Goal: Task Accomplishment & Management: Use online tool/utility

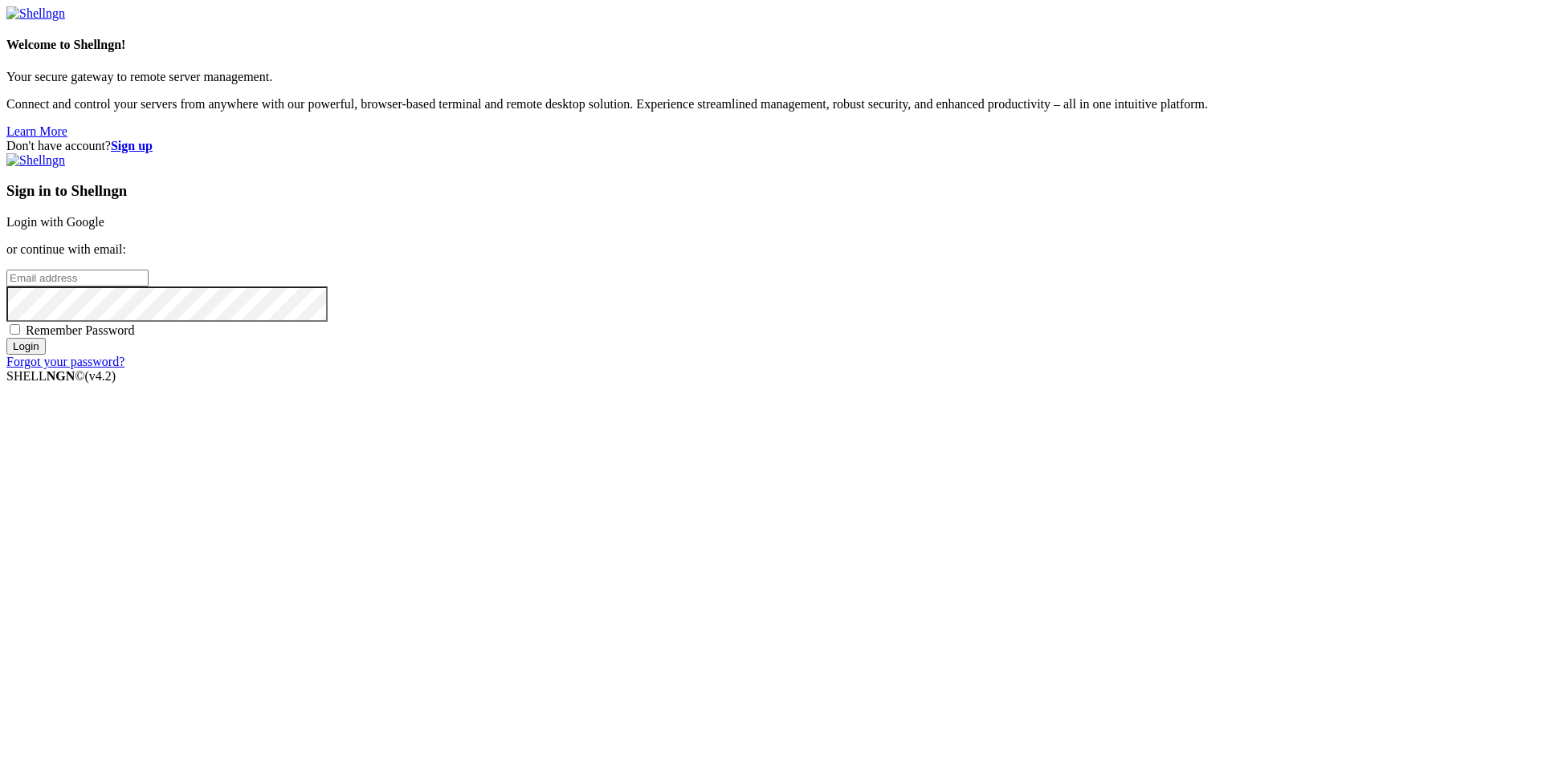
click at [105, 229] on link "Login with Google" at bounding box center [56, 222] width 98 height 13
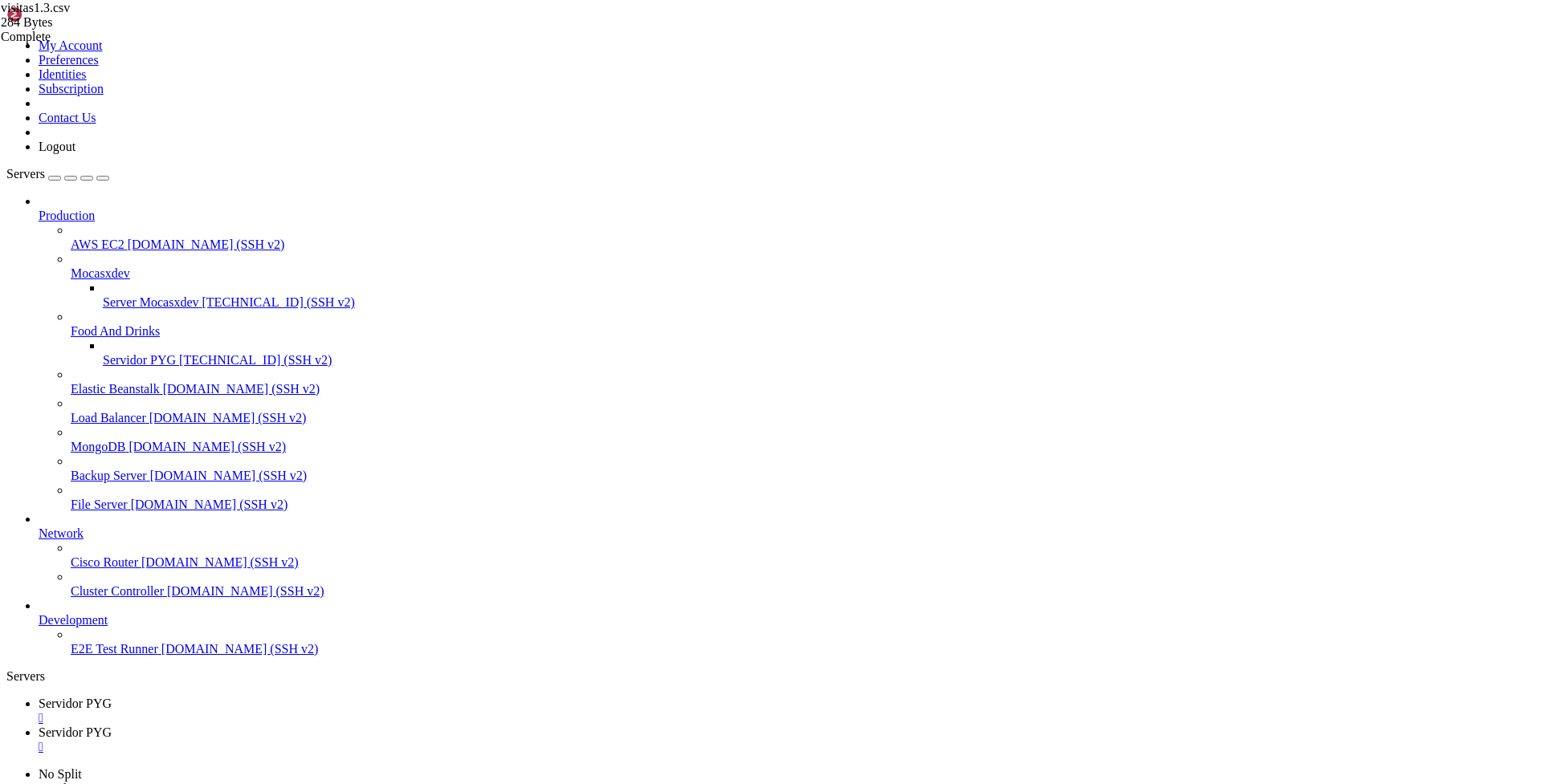
click at [399, 726] on link "Servidor PYG " at bounding box center [787, 740] width 1497 height 29
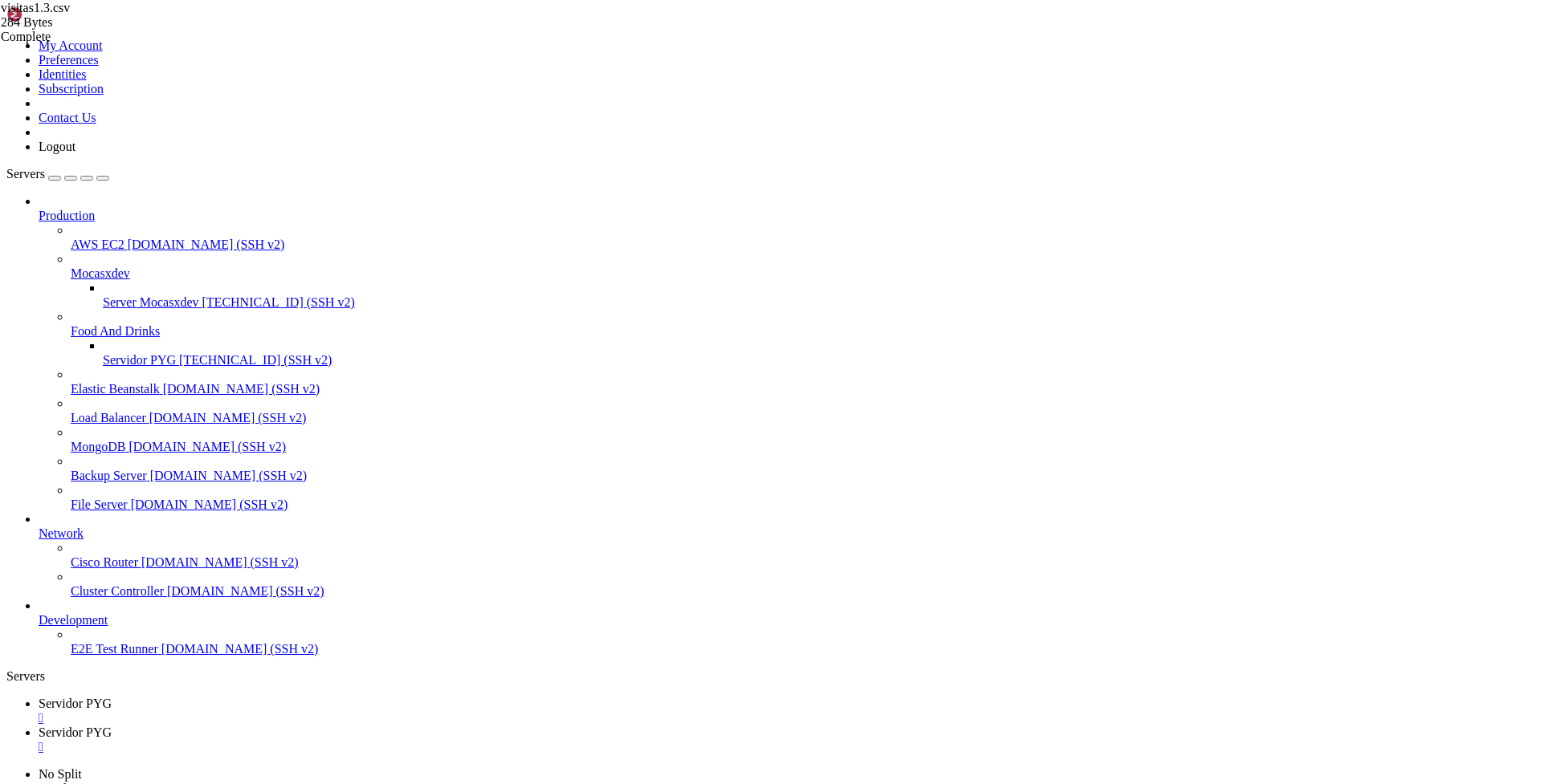
type input "/home/ubuntu/bot_visitas"
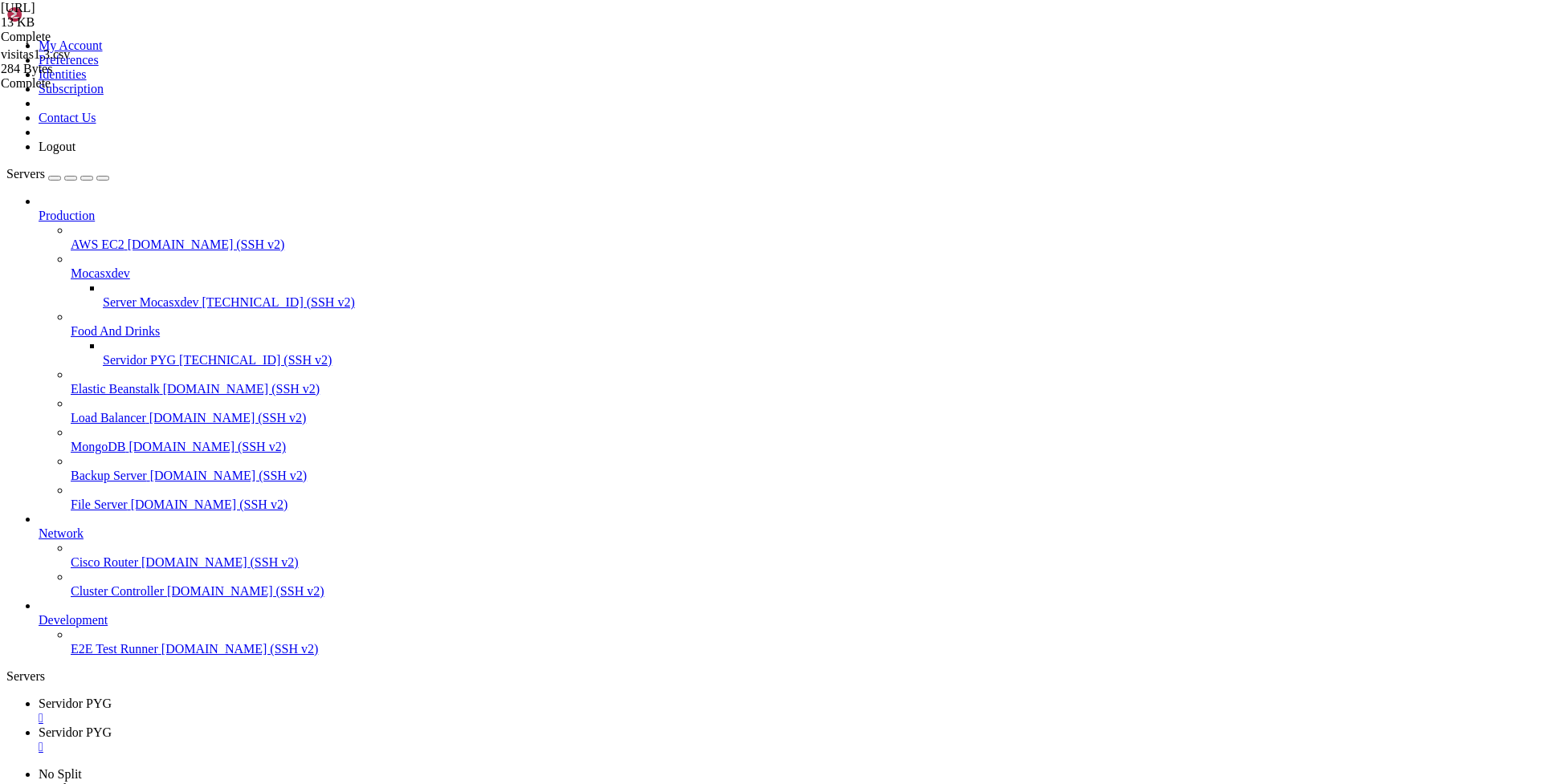
drag, startPoint x: 242, startPoint y: 385, endPoint x: 685, endPoint y: 542, distance: 470.0
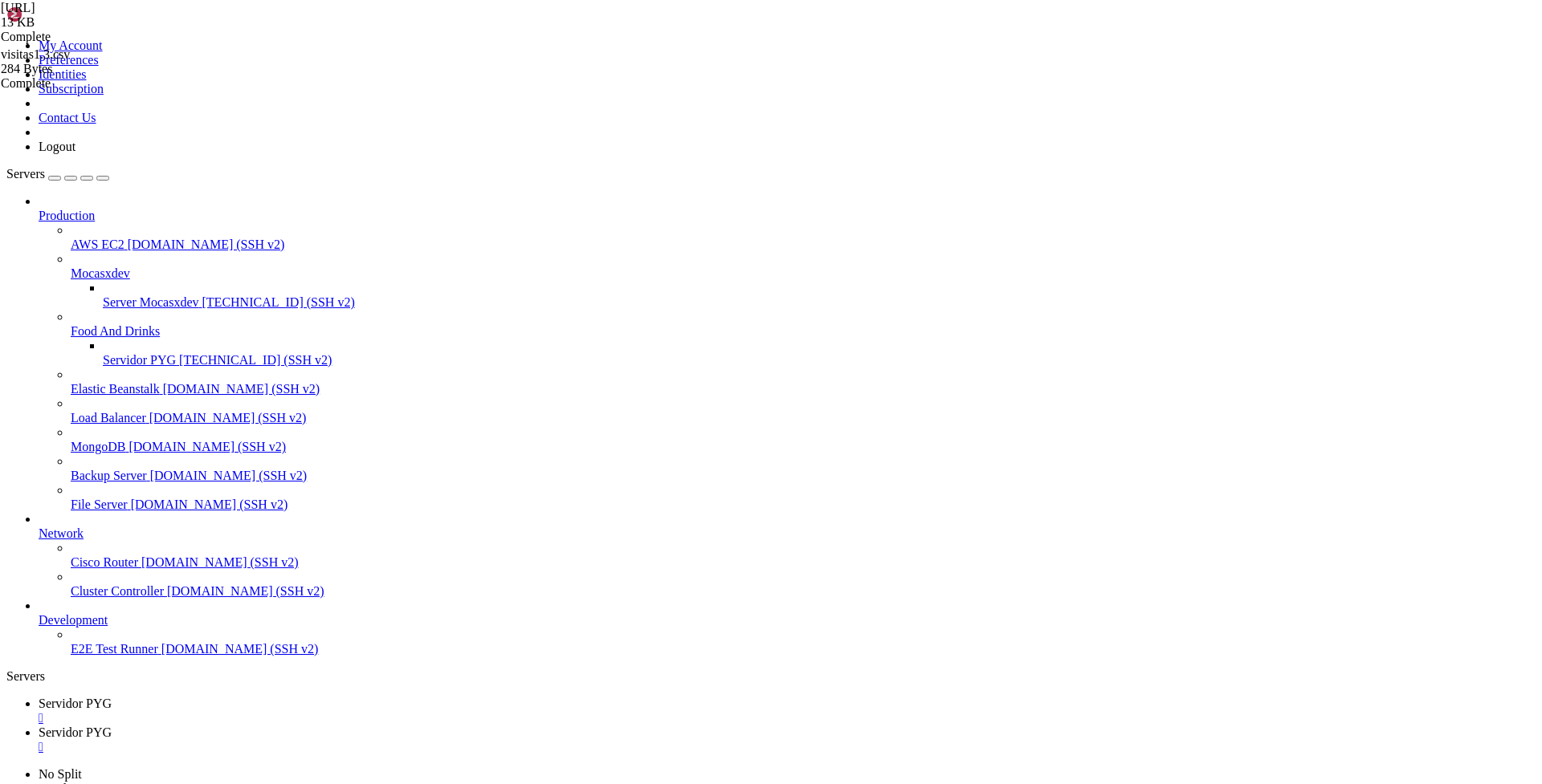
drag, startPoint x: 250, startPoint y: 157, endPoint x: 652, endPoint y: 300, distance: 426.7
paste textarea
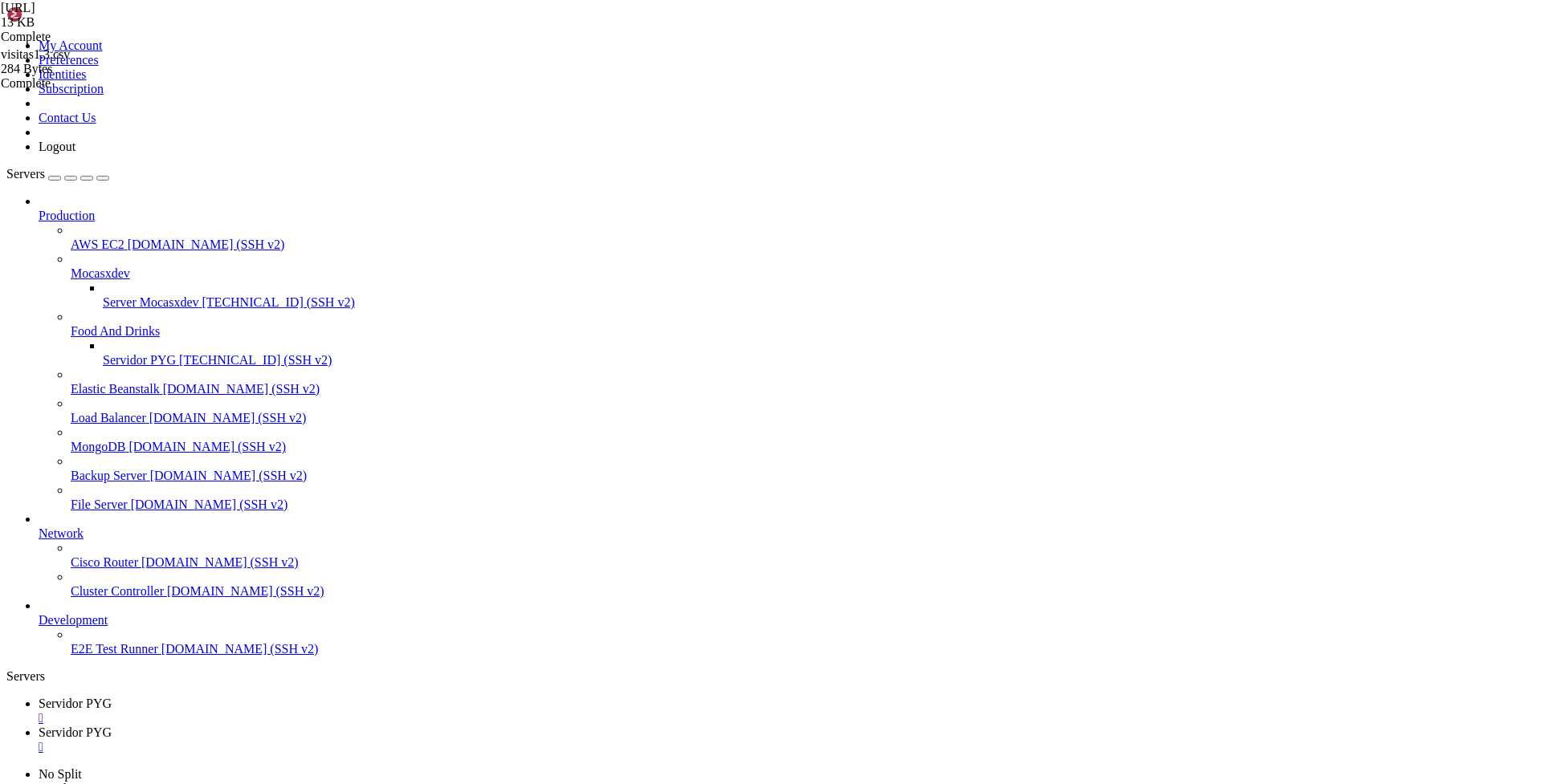
type textarea "await update.message.reply_text("[GEOGRAPHIC_DATA] /inicio para comenzar.")"
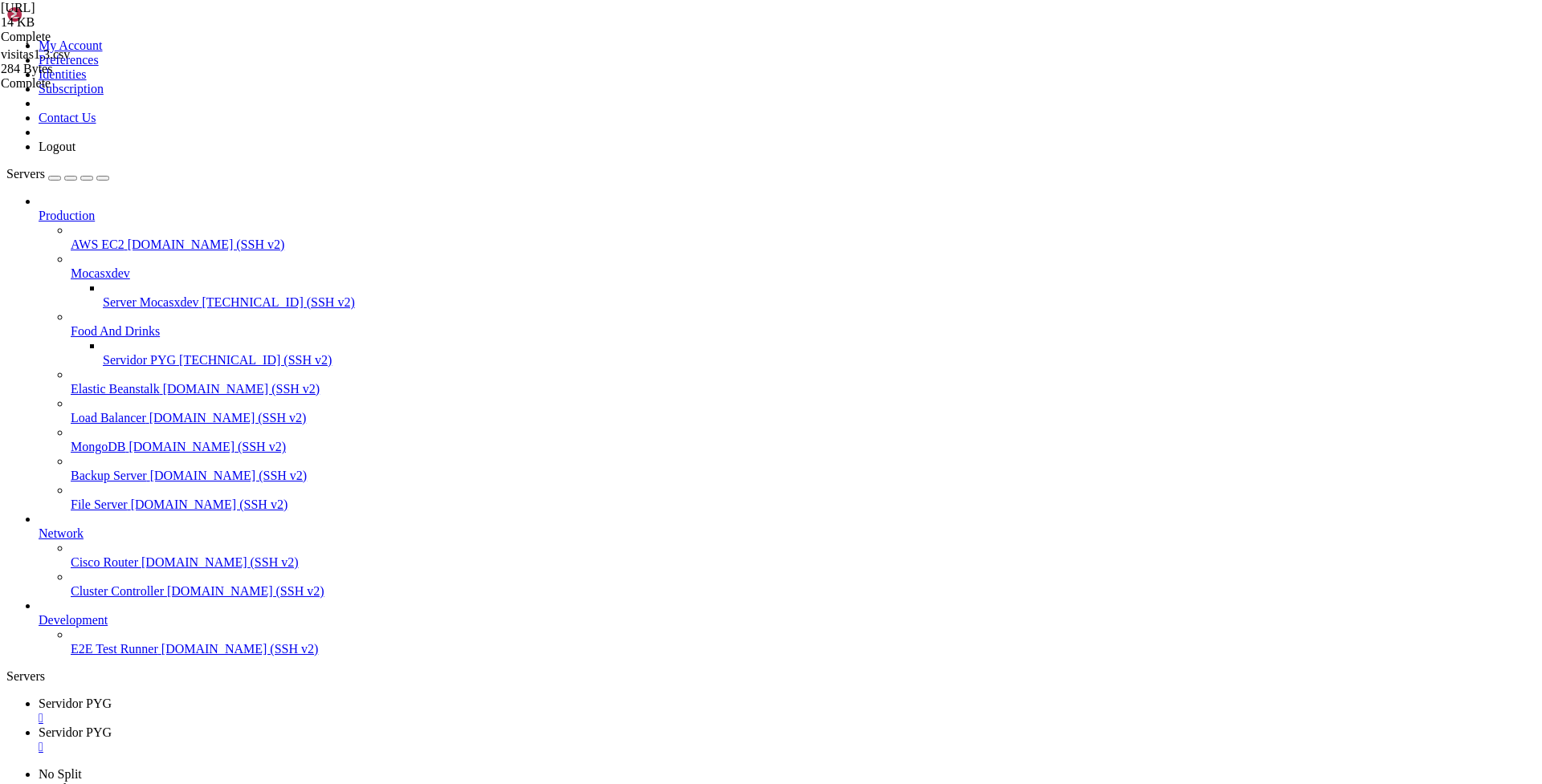
click at [112, 697] on span "Servidor PYG" at bounding box center [75, 704] width 73 height 13
click at [311, 711] on div "" at bounding box center [787, 718] width 1497 height 14
click at [310, 711] on div "" at bounding box center [787, 718] width 1497 height 14
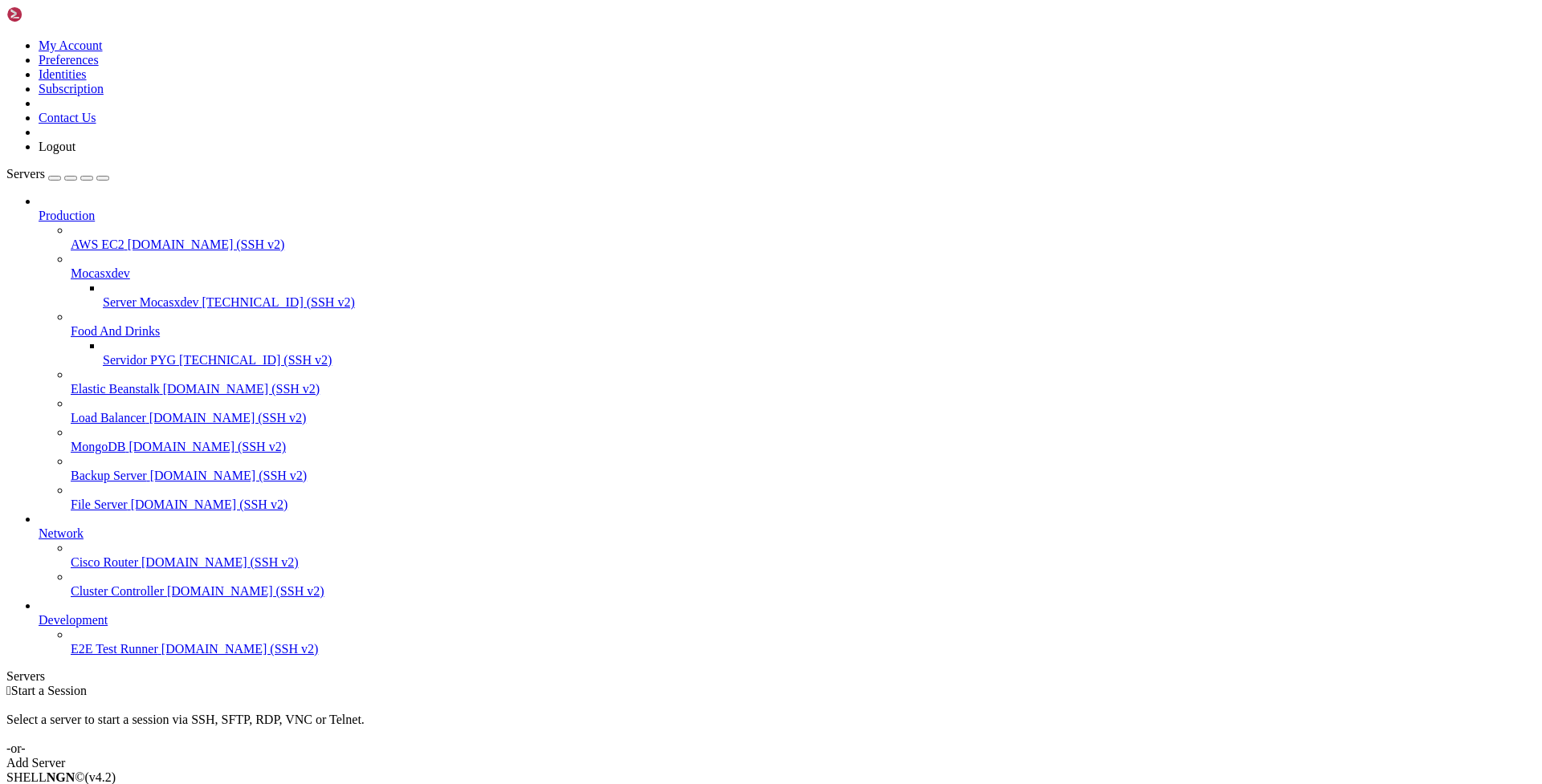
click at [117, 353] on span "Servidor PYG" at bounding box center [139, 360] width 73 height 13
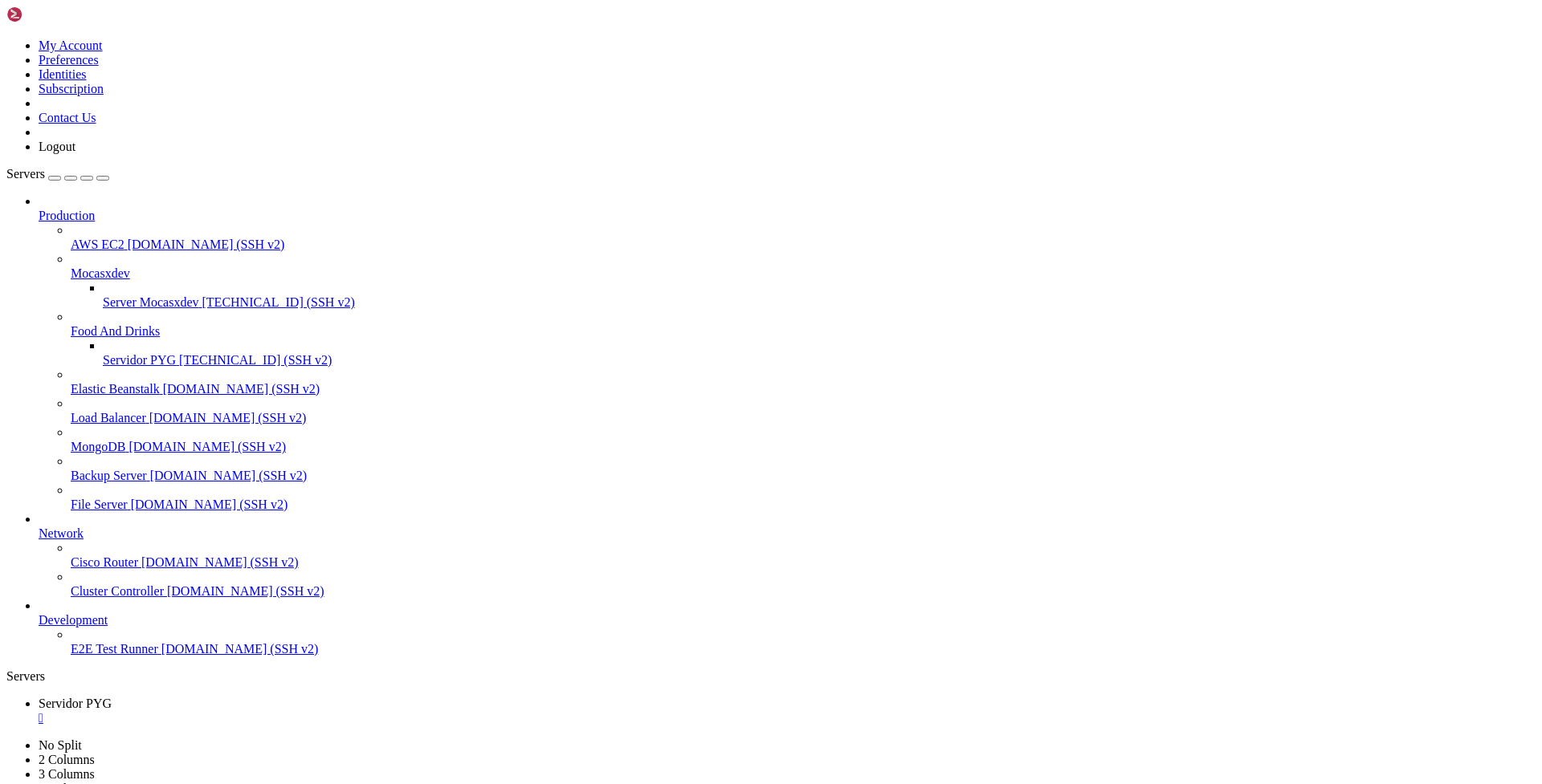
type input "/home/ubuntu/bot_visitas"
click at [112, 697] on span "Servidor PYG" at bounding box center [75, 704] width 73 height 13
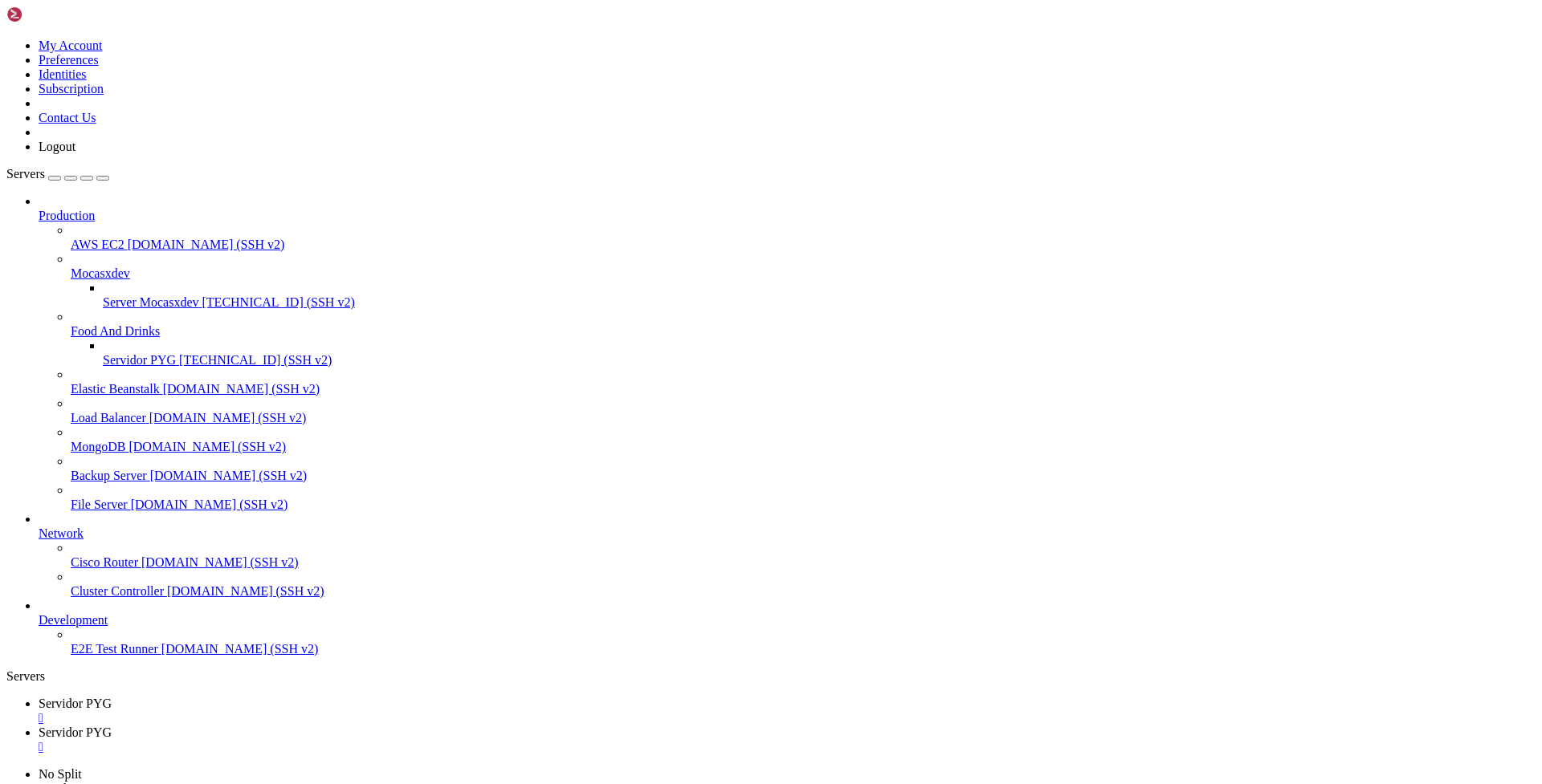
click at [308, 711] on div "" at bounding box center [787, 718] width 1497 height 14
type textarea "async def manejar_texto(update: Update, context: ContextTypes.DEFAULT_TYPE):"
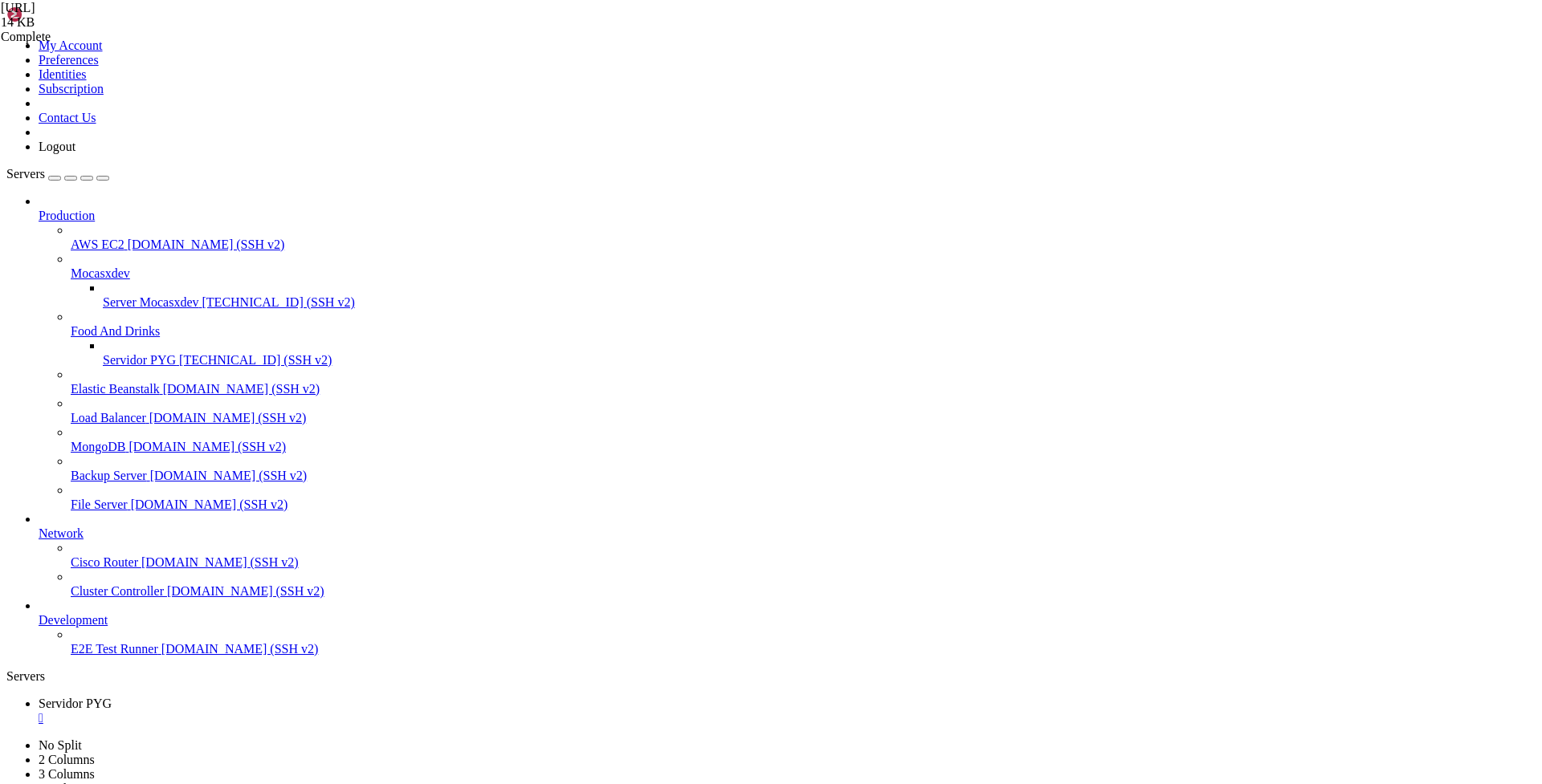
scroll to position [2698, 0]
drag, startPoint x: 242, startPoint y: 485, endPoint x: 566, endPoint y: 639, distance: 358.7
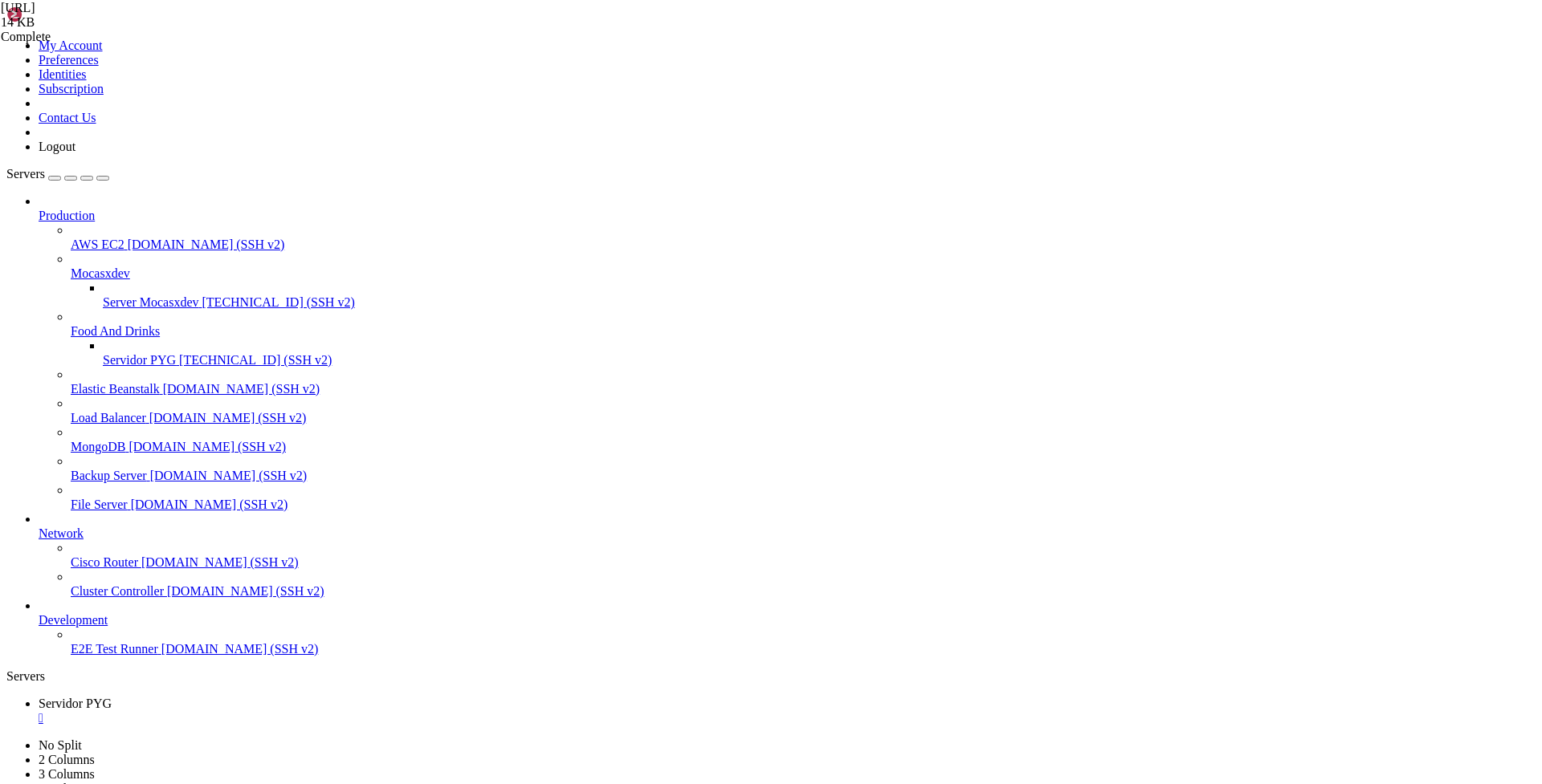
click at [108, 353] on span "Servidor PYG" at bounding box center [139, 360] width 73 height 13
click at [112, 697] on span "Servidor PYG" at bounding box center [75, 704] width 73 height 13
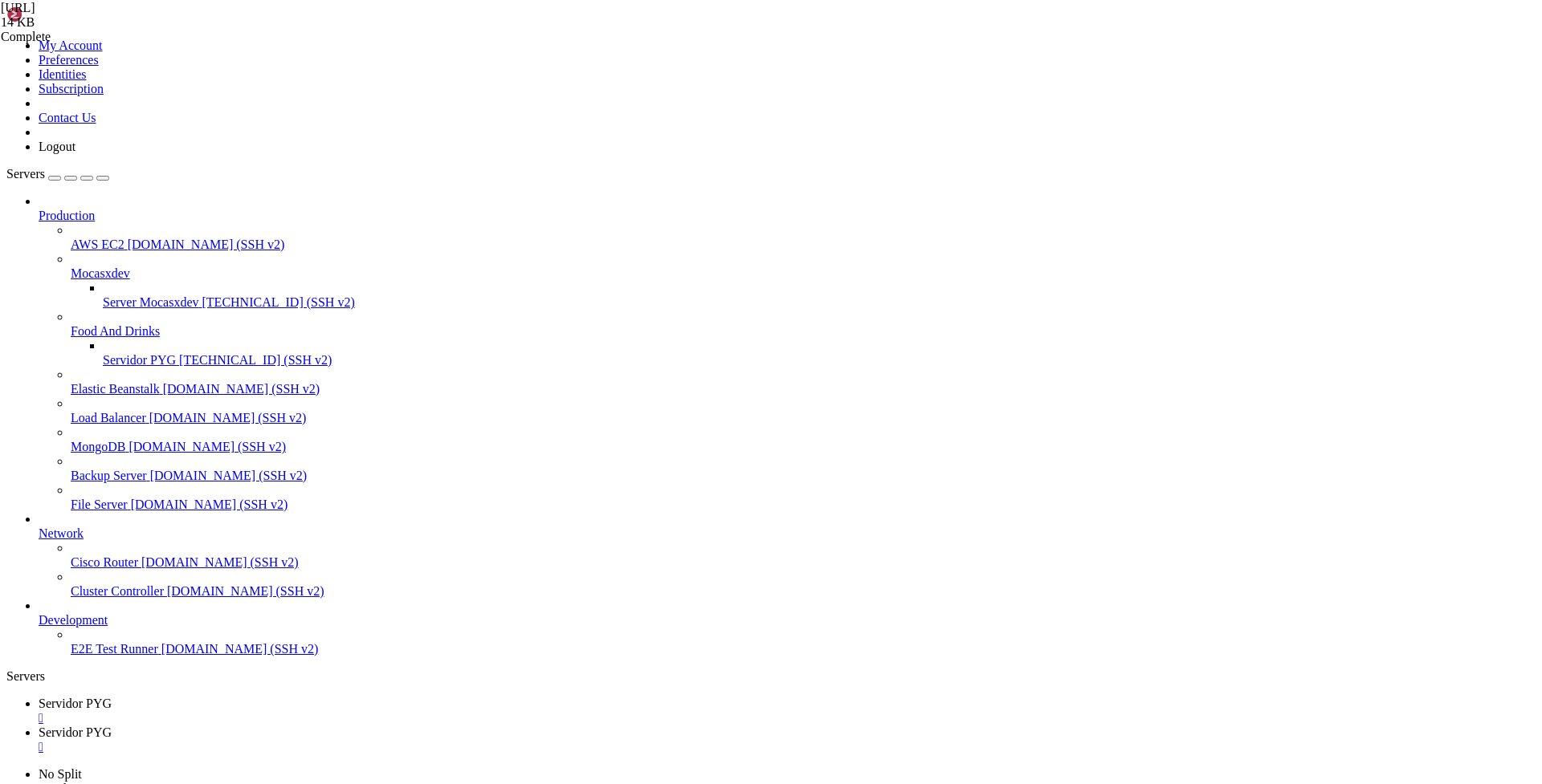
click at [112, 726] on span "Servidor PYG" at bounding box center [75, 733] width 73 height 13
click at [112, 697] on span "Servidor PYG" at bounding box center [75, 704] width 73 height 13
click at [435, 740] on div "" at bounding box center [787, 747] width 1497 height 14
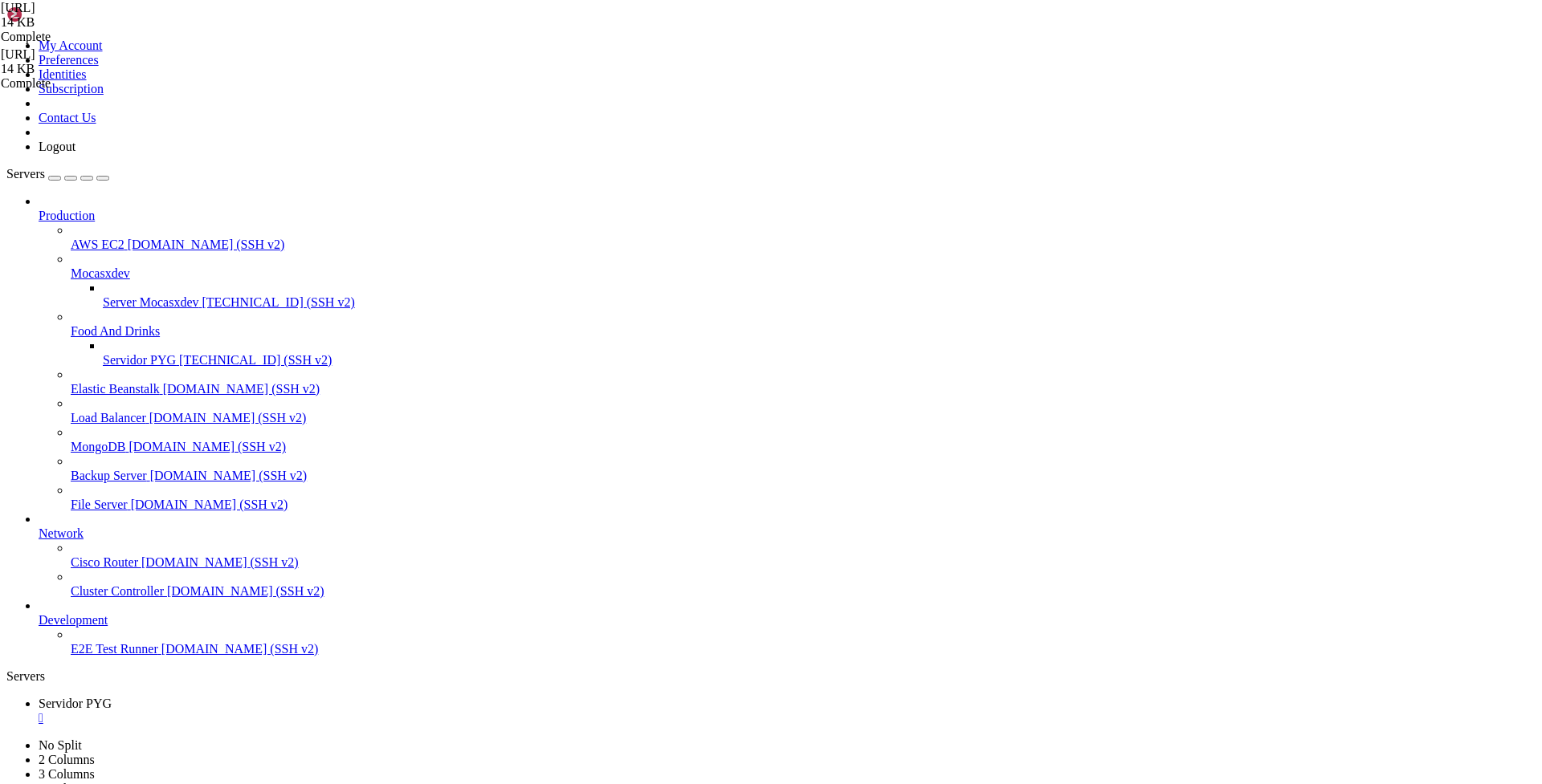
scroll to position [2169, 0]
type textarea "await update.message.reply_text("¿Tipo de entrega?", reply_markup=teclado)"
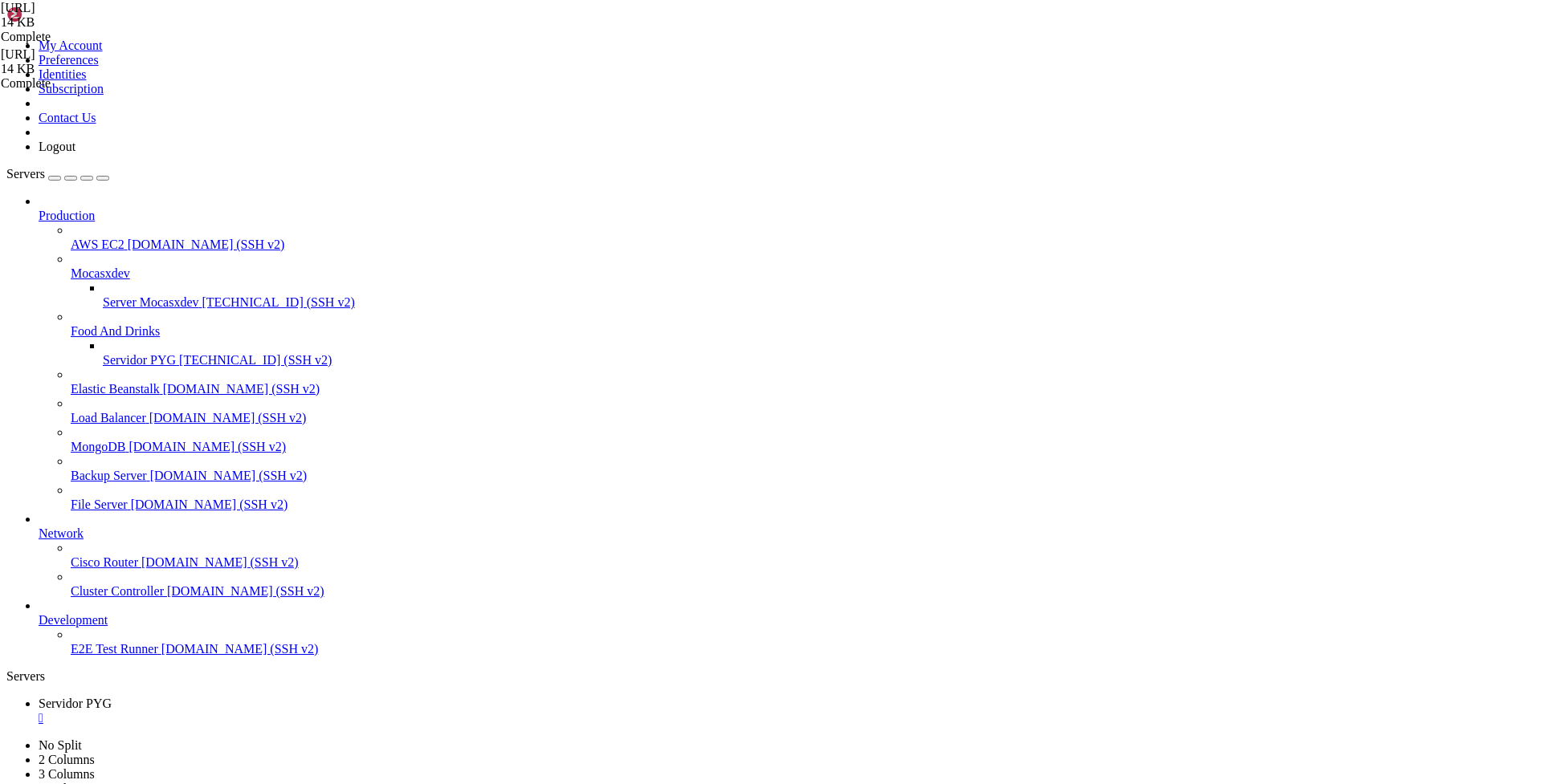
click at [129, 353] on span "Servidor PYG" at bounding box center [139, 360] width 73 height 13
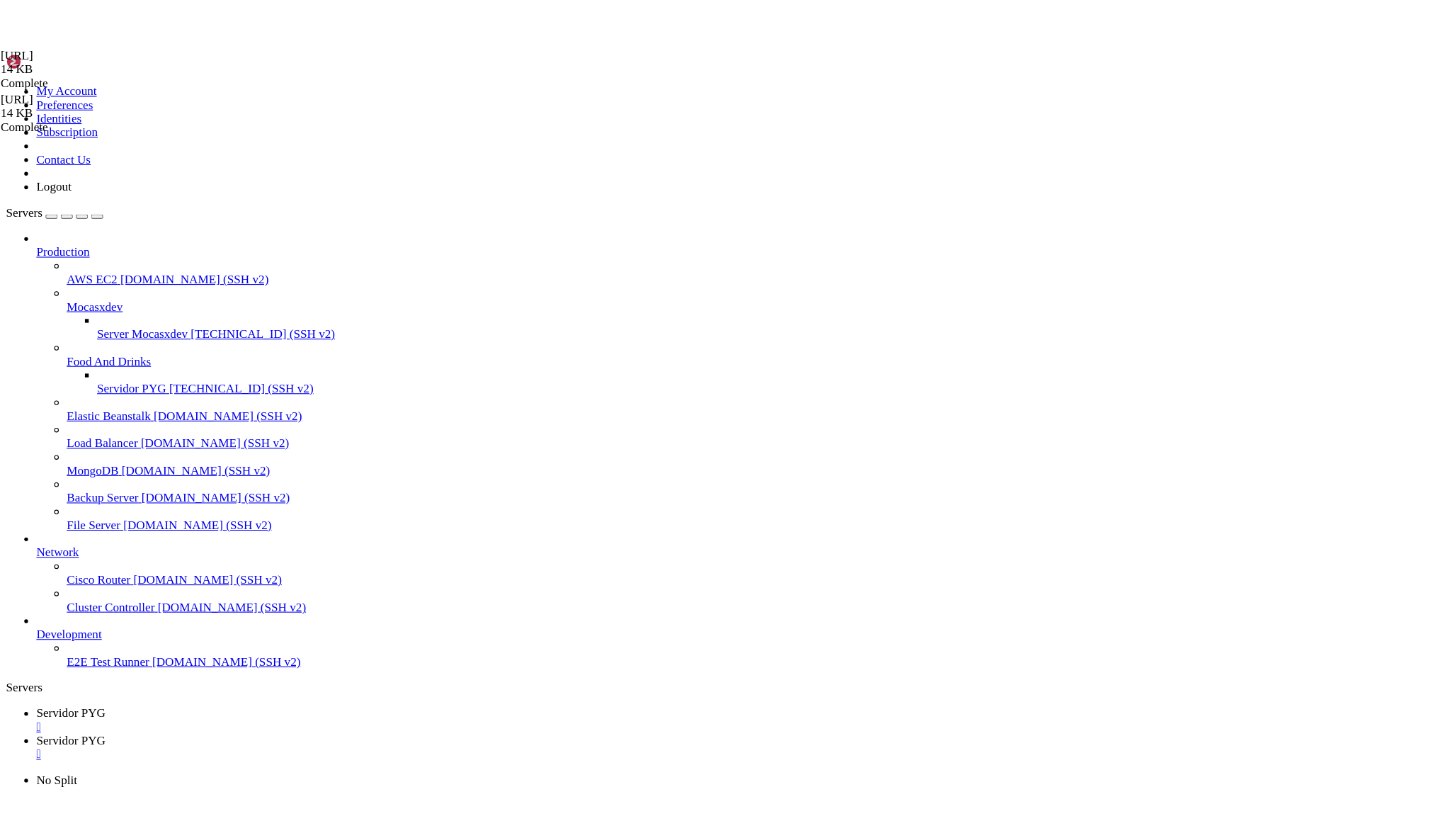
scroll to position [0, 0]
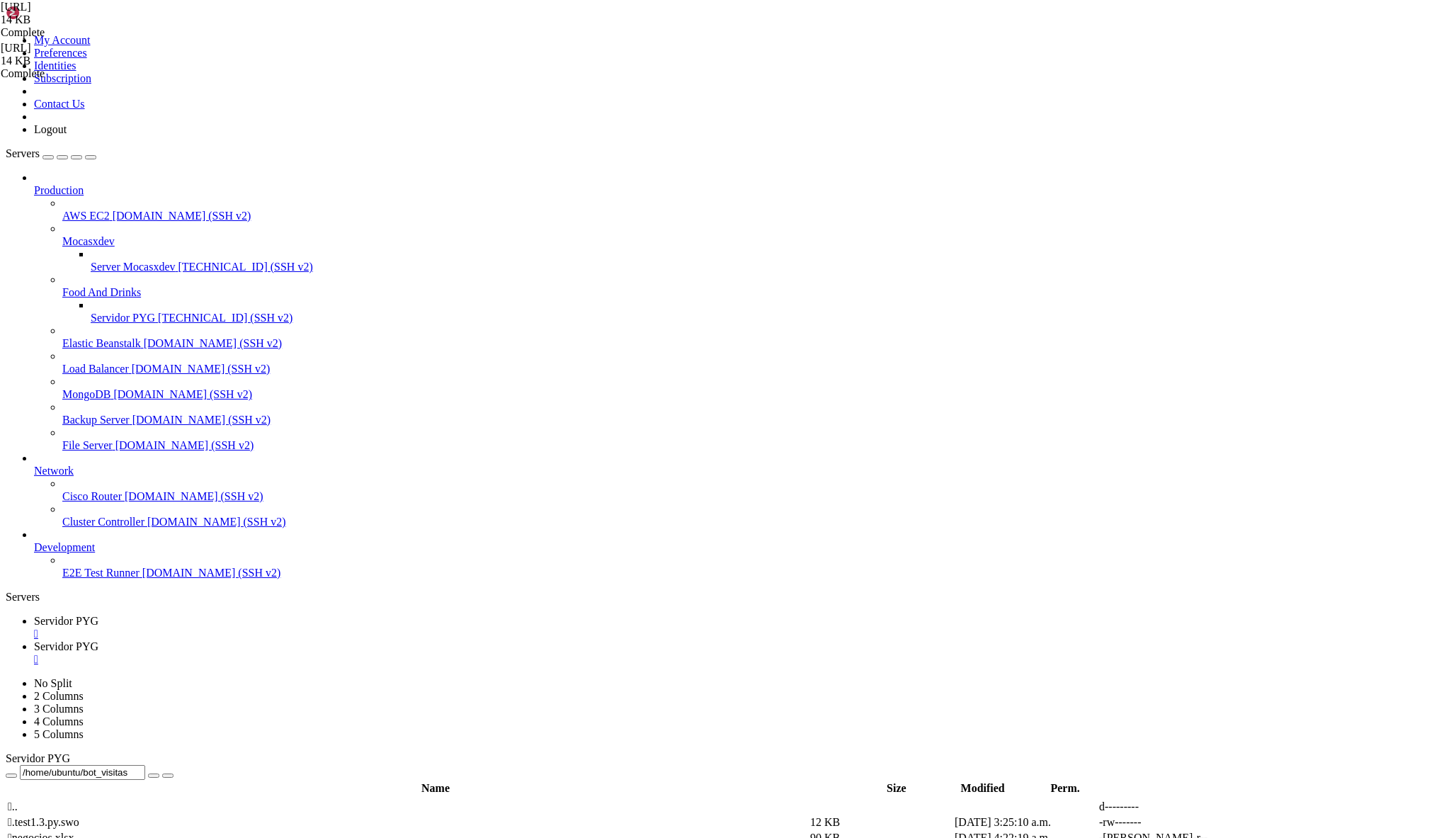
click at [99, 615] on span "Servidor PYG" at bounding box center [66, 621] width 64 height 12
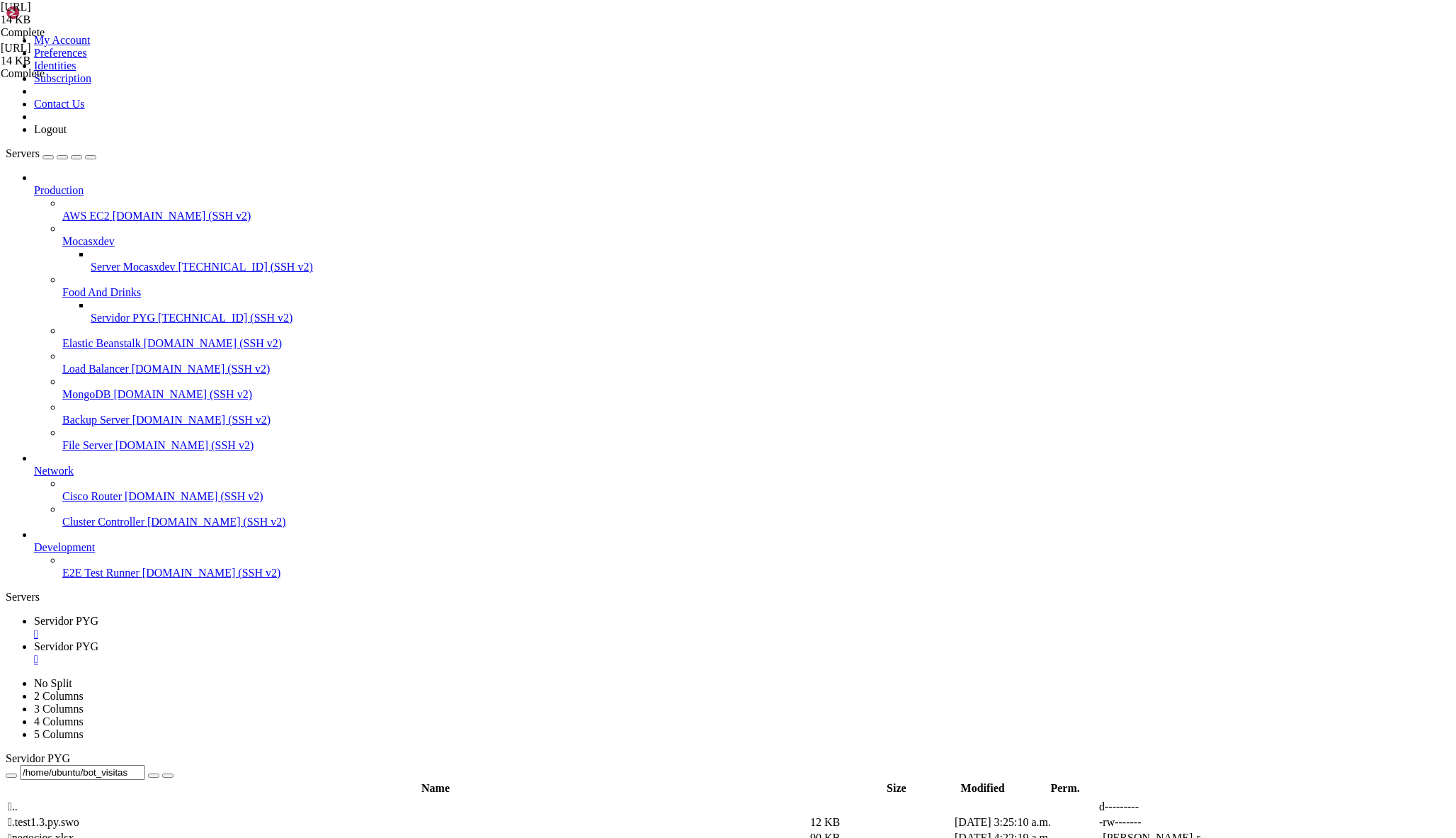
click at [99, 615] on span "Servidor PYG" at bounding box center [66, 621] width 64 height 12
click at [333, 640] on link "Servidor PYG " at bounding box center [741, 653] width 1416 height 26
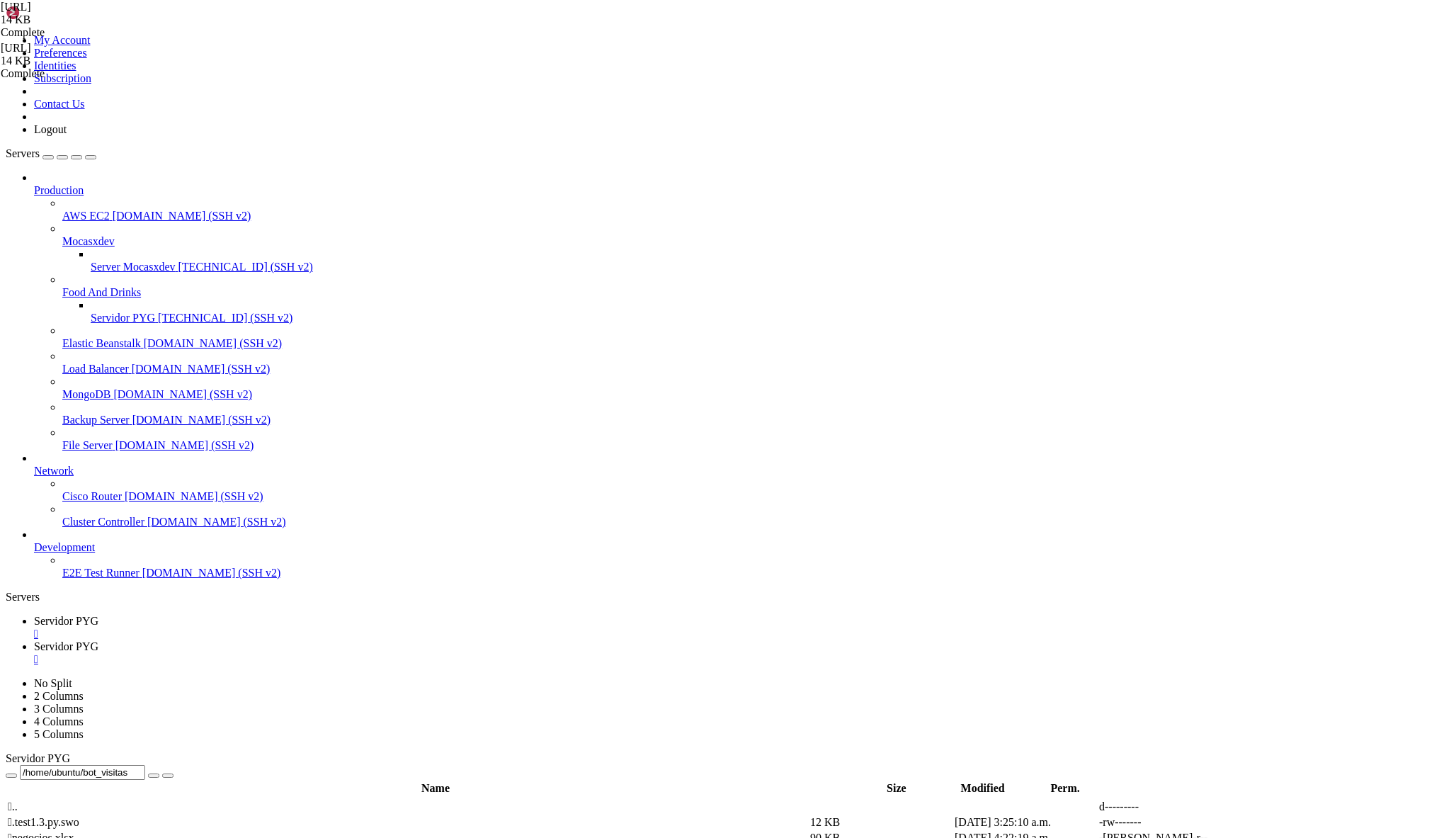
click at [249, 615] on link "Servidor PYG " at bounding box center [741, 627] width 1416 height 26
click at [99, 640] on span "Servidor PYG" at bounding box center [66, 646] width 64 height 12
click at [379, 653] on div "" at bounding box center [741, 659] width 1416 height 12
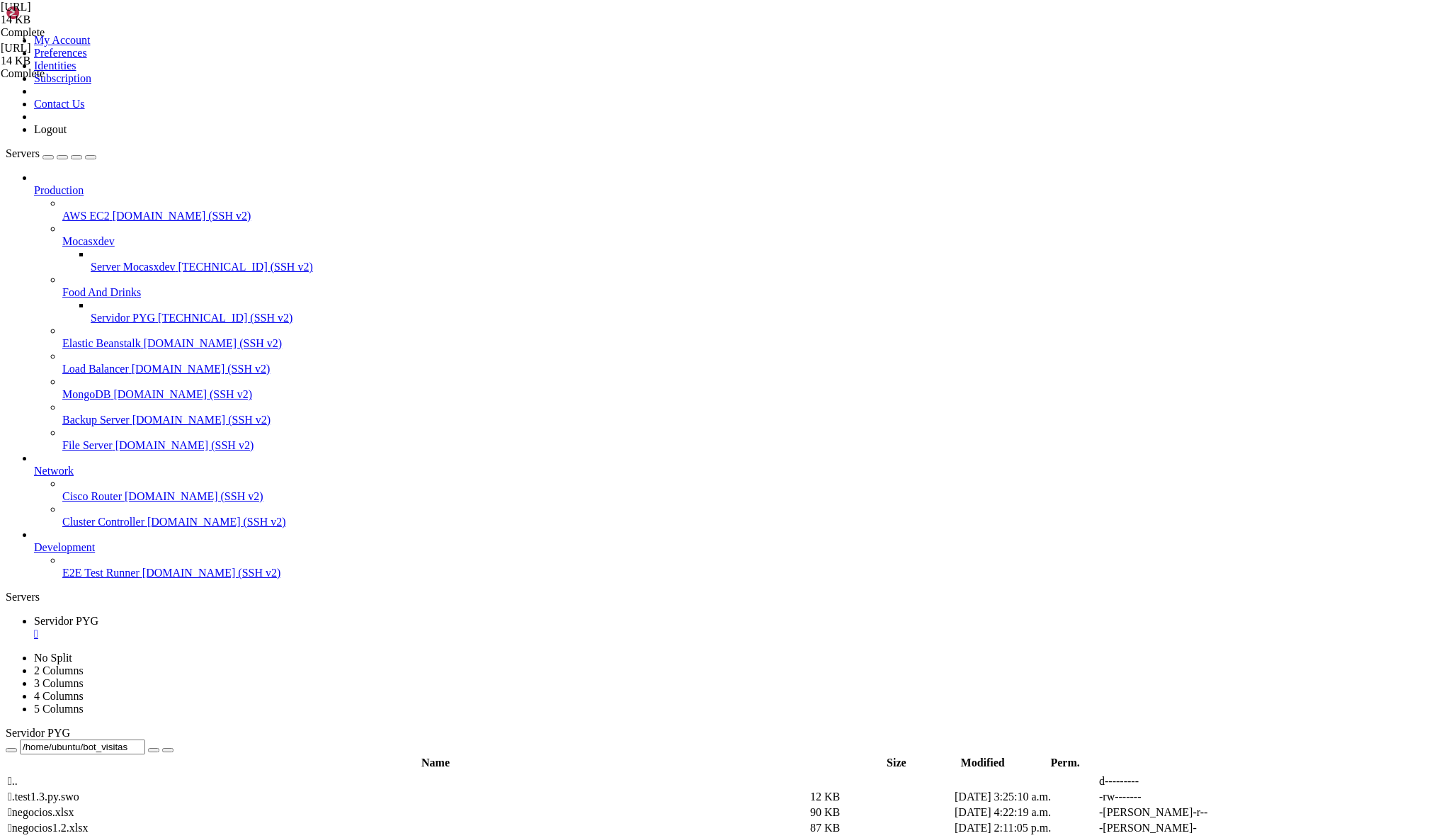
click at [158, 312] on span "[TECHNICAL_ID] (SSH v2)" at bounding box center [225, 318] width 135 height 12
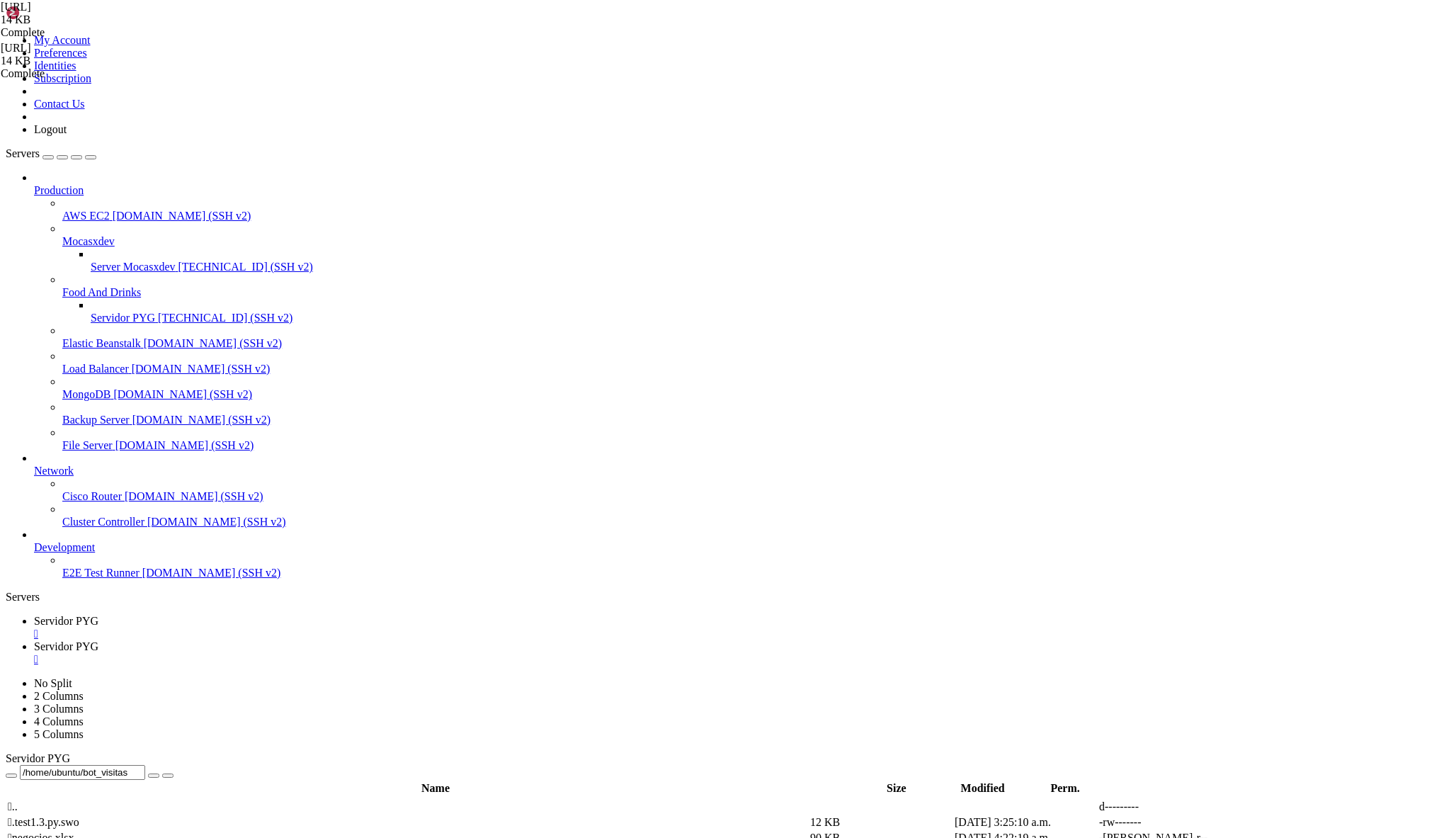
click at [216, 615] on link "Servidor PYG " at bounding box center [741, 627] width 1416 height 26
